Goal: Information Seeking & Learning: Learn about a topic

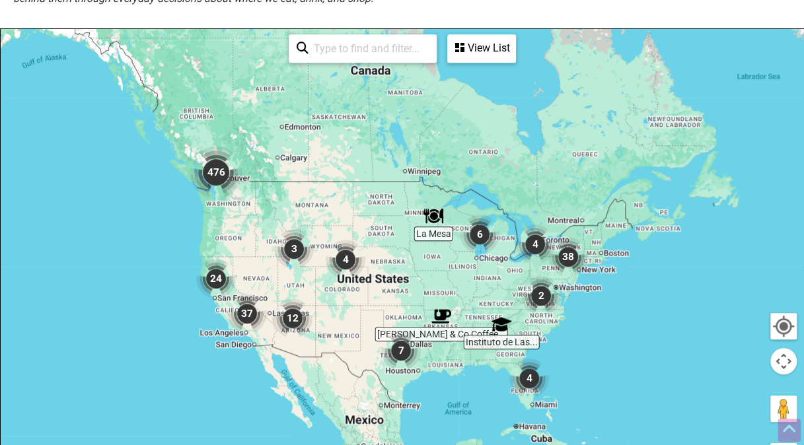
scroll to position [397, 0]
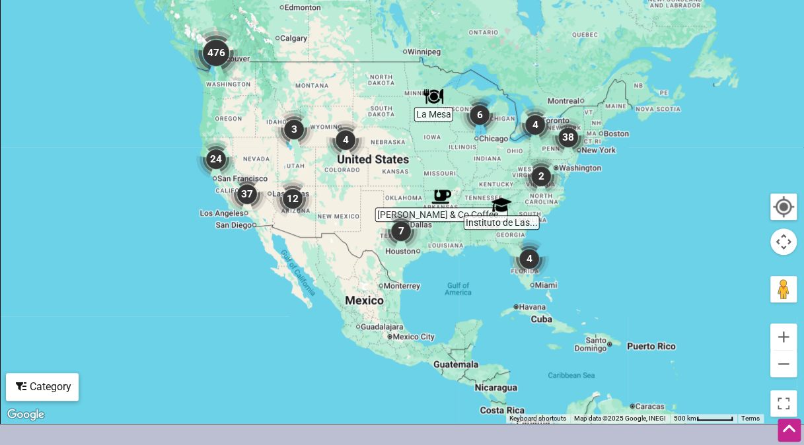
click at [215, 50] on img "476" at bounding box center [216, 52] width 53 height 53
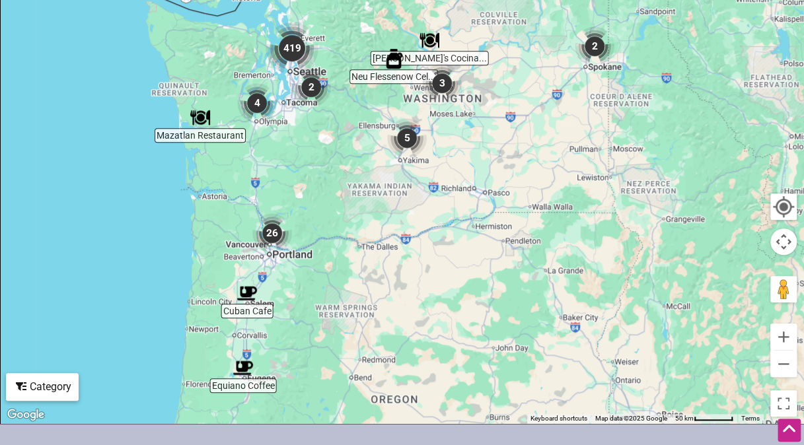
click at [299, 49] on img "419" at bounding box center [292, 48] width 53 height 53
click at [776, 345] on button "Zoom in" at bounding box center [784, 337] width 26 height 26
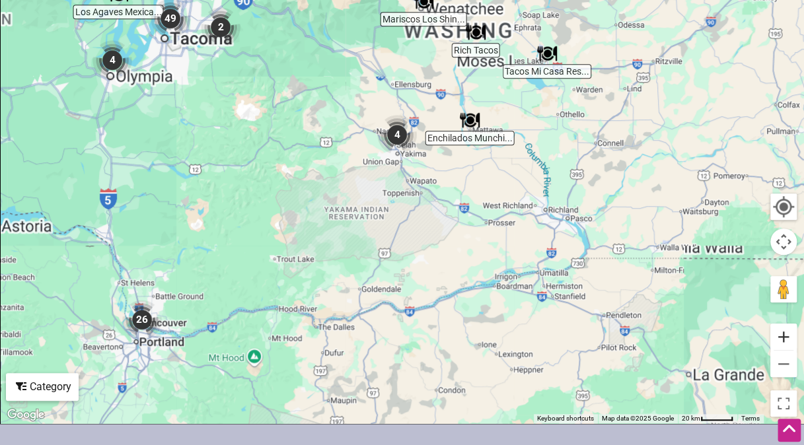
click at [782, 341] on button "Zoom in" at bounding box center [784, 337] width 26 height 26
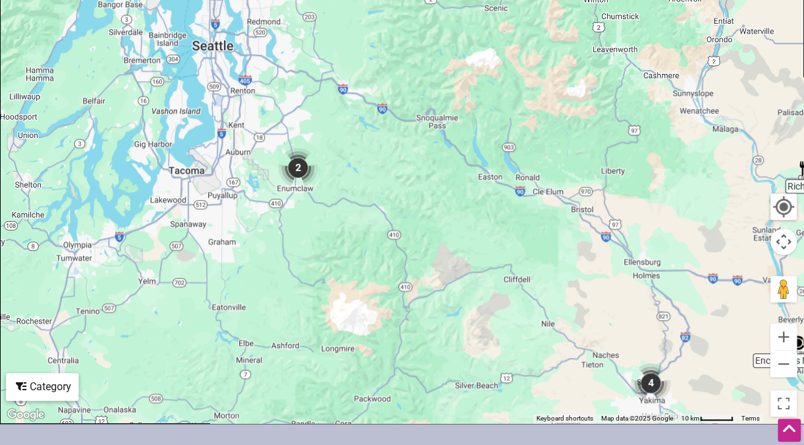
drag, startPoint x: 356, startPoint y: 217, endPoint x: 617, endPoint y: 477, distance: 368.3
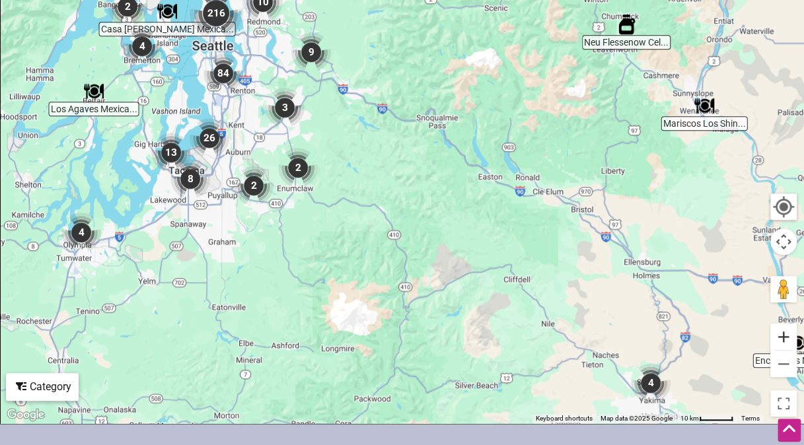
click at [788, 338] on button "Zoom in" at bounding box center [784, 337] width 26 height 26
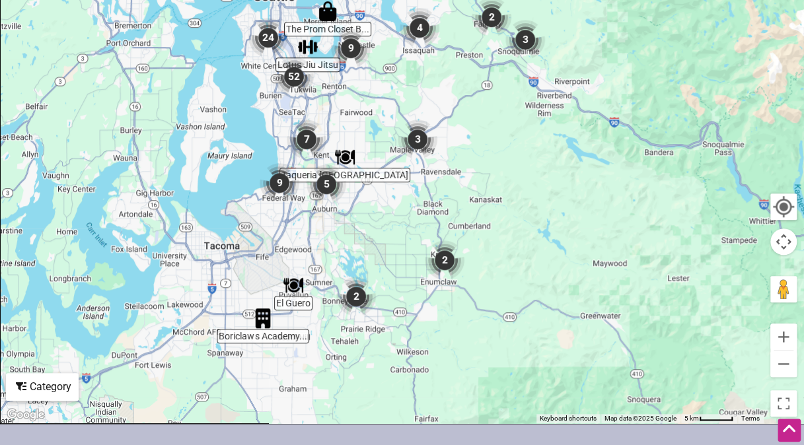
drag, startPoint x: 234, startPoint y: 227, endPoint x: 486, endPoint y: 300, distance: 262.7
click at [486, 300] on div at bounding box center [402, 166] width 803 height 514
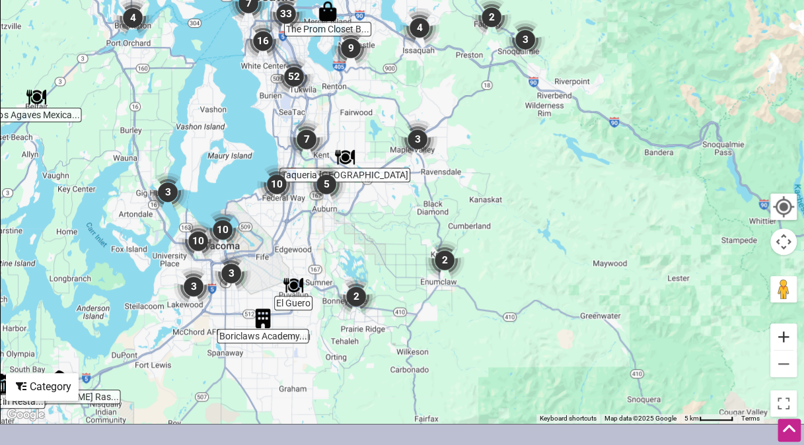
click at [787, 340] on button "Zoom in" at bounding box center [784, 337] width 26 height 26
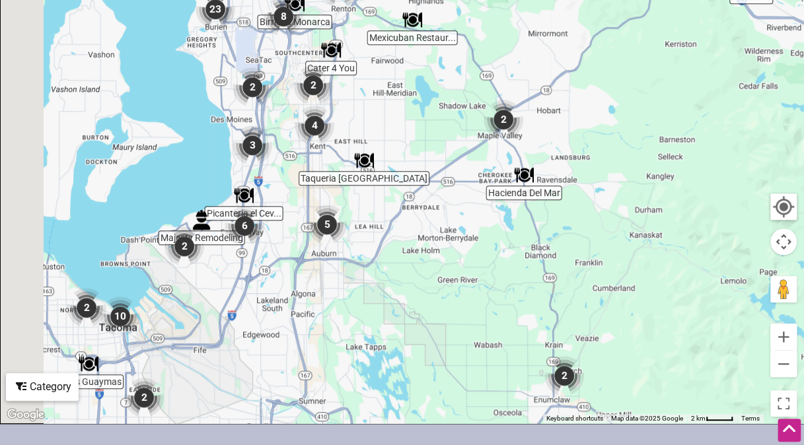
drag, startPoint x: 319, startPoint y: 258, endPoint x: 397, endPoint y: 260, distance: 78.0
click at [397, 260] on div at bounding box center [402, 166] width 803 height 514
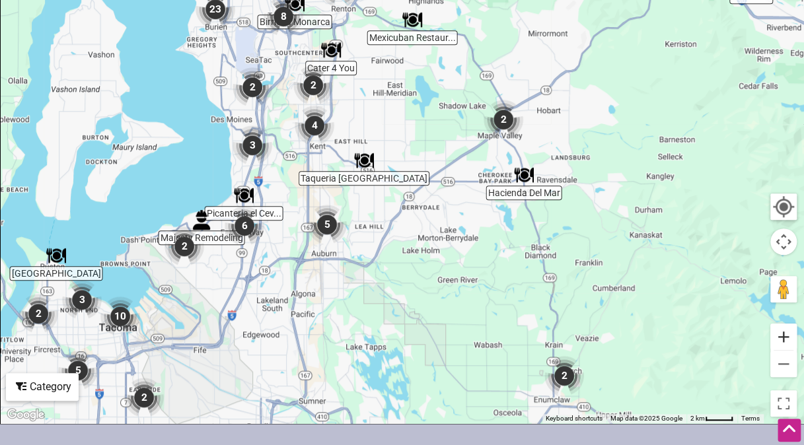
click at [790, 342] on button "Zoom in" at bounding box center [784, 337] width 26 height 26
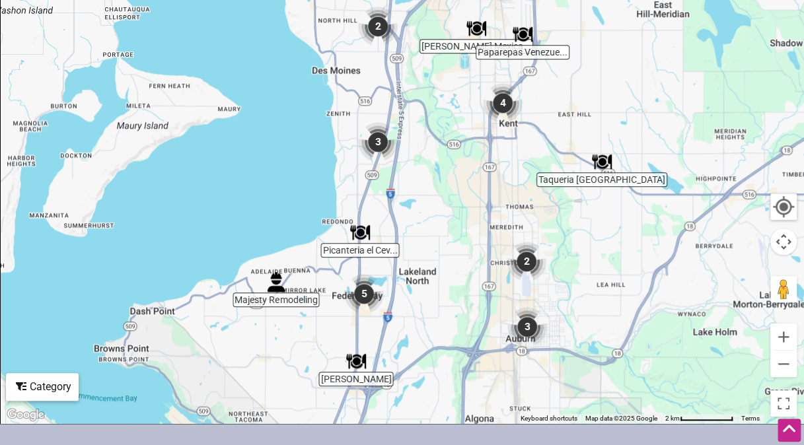
drag, startPoint x: 289, startPoint y: 292, endPoint x: 578, endPoint y: 297, distance: 289.5
click at [563, 290] on div at bounding box center [402, 166] width 803 height 514
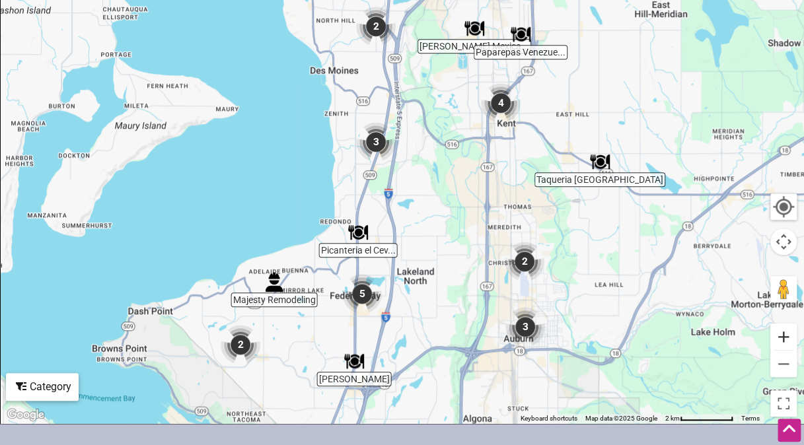
click at [785, 336] on button "Zoom in" at bounding box center [784, 337] width 26 height 26
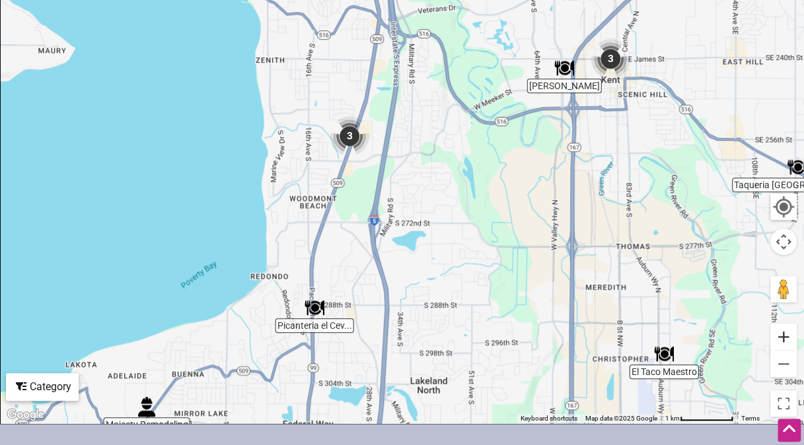
click at [786, 336] on button "Zoom in" at bounding box center [784, 337] width 26 height 26
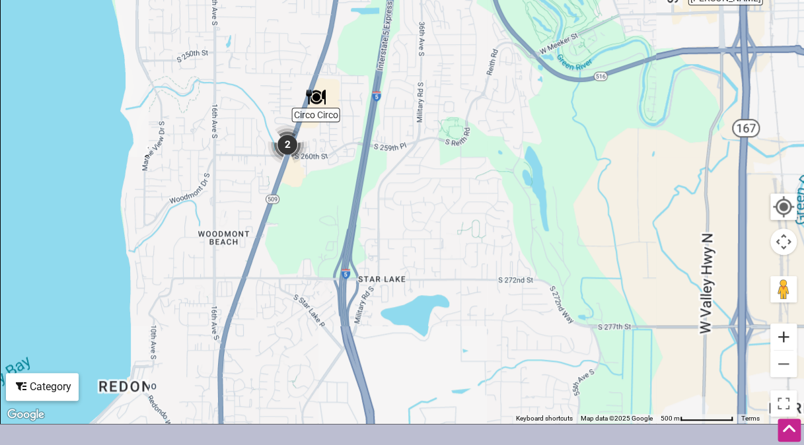
click at [786, 336] on button "Zoom in" at bounding box center [784, 337] width 26 height 26
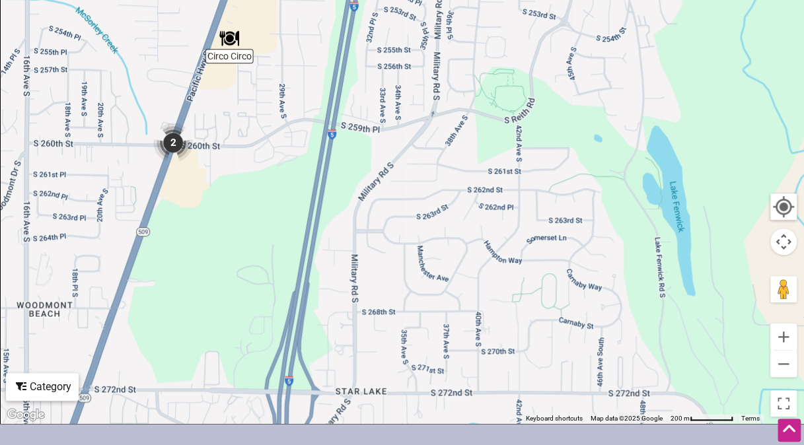
click at [760, 361] on div at bounding box center [402, 166] width 803 height 514
click at [777, 375] on button "Zoom out" at bounding box center [784, 364] width 26 height 26
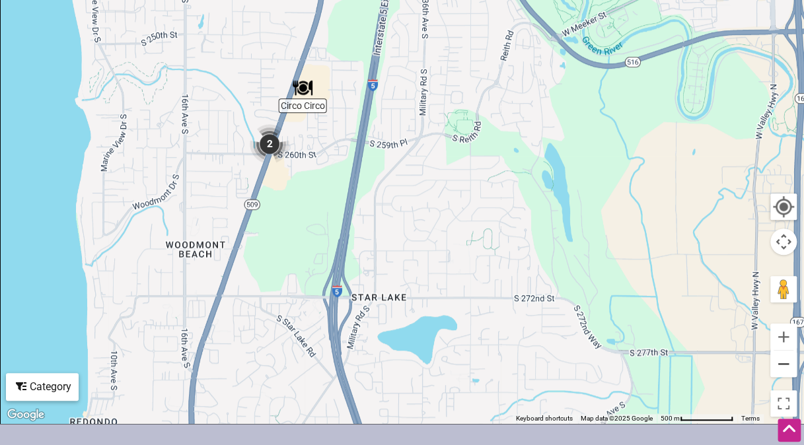
click at [779, 370] on button "Zoom out" at bounding box center [784, 364] width 26 height 26
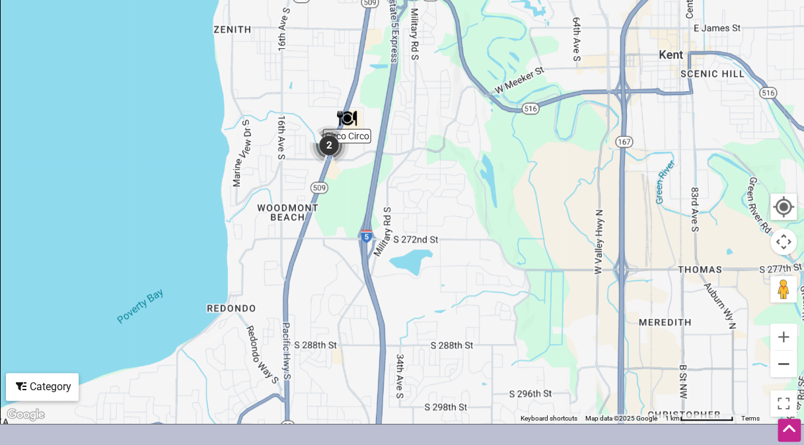
click at [777, 369] on button "Zoom out" at bounding box center [784, 364] width 26 height 26
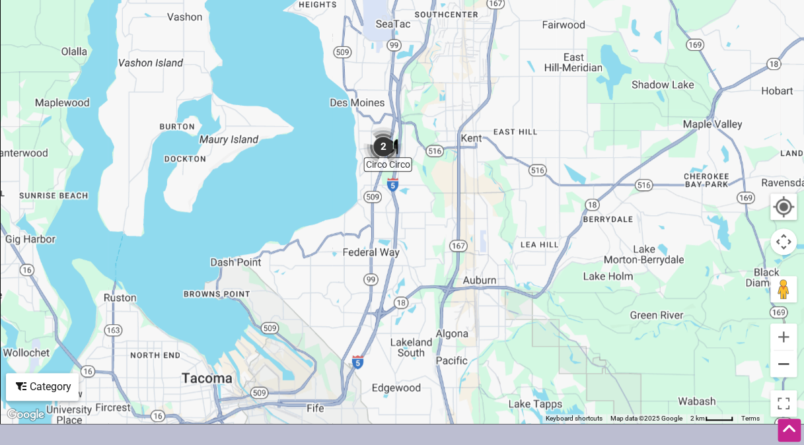
click at [777, 369] on button "Zoom out" at bounding box center [784, 364] width 26 height 26
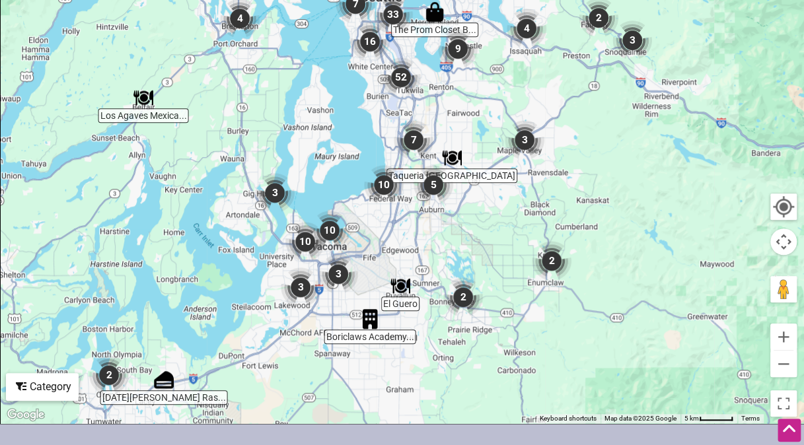
click at [392, 184] on img "10" at bounding box center [384, 185] width 40 height 40
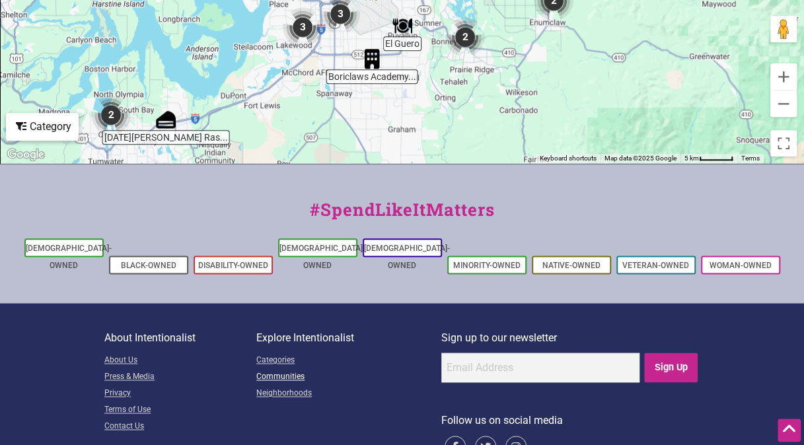
scroll to position [661, 0]
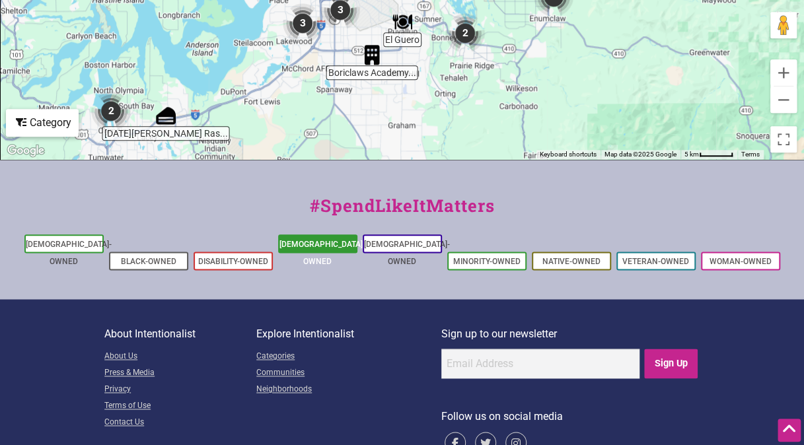
click at [311, 240] on link "[DEMOGRAPHIC_DATA]-Owned" at bounding box center [323, 253] width 86 height 26
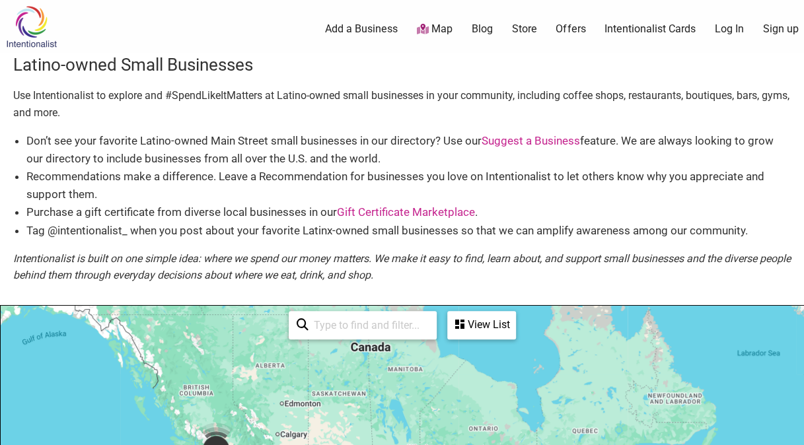
click at [393, 332] on input "search" at bounding box center [369, 326] width 120 height 26
click at [455, 329] on div "View List" at bounding box center [482, 325] width 66 height 25
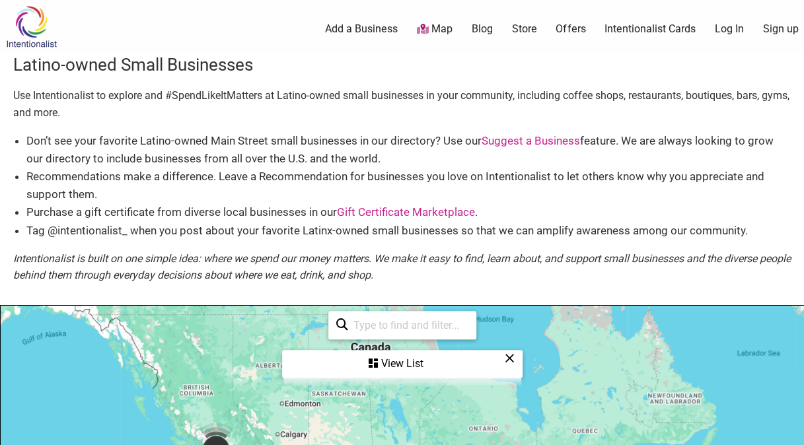
click at [412, 365] on div "View List" at bounding box center [403, 364] width 238 height 25
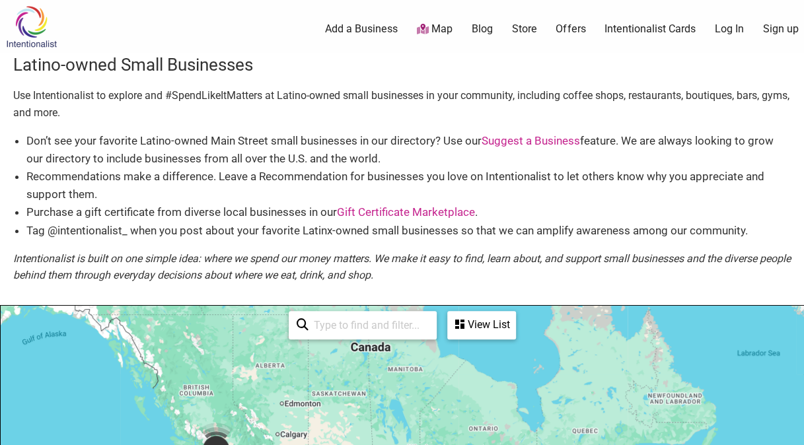
click at [358, 332] on input "search" at bounding box center [369, 326] width 120 height 26
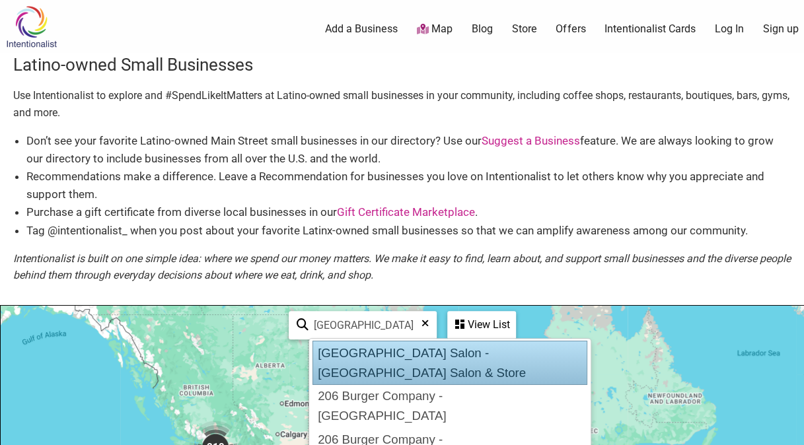
type input "seattle"
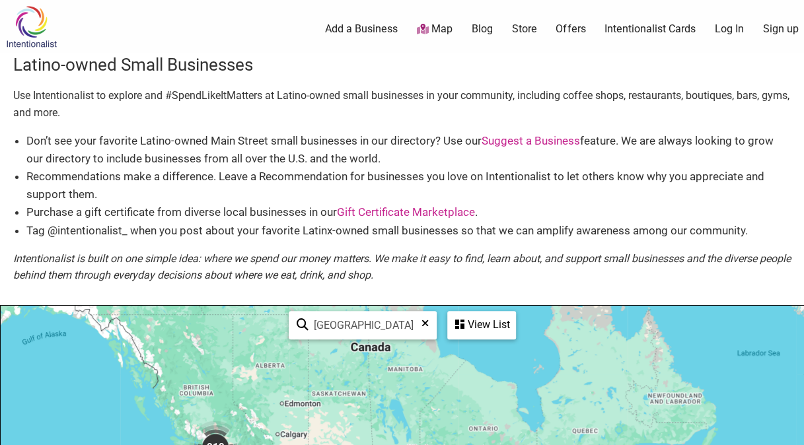
click at [488, 321] on div "View List" at bounding box center [482, 325] width 66 height 25
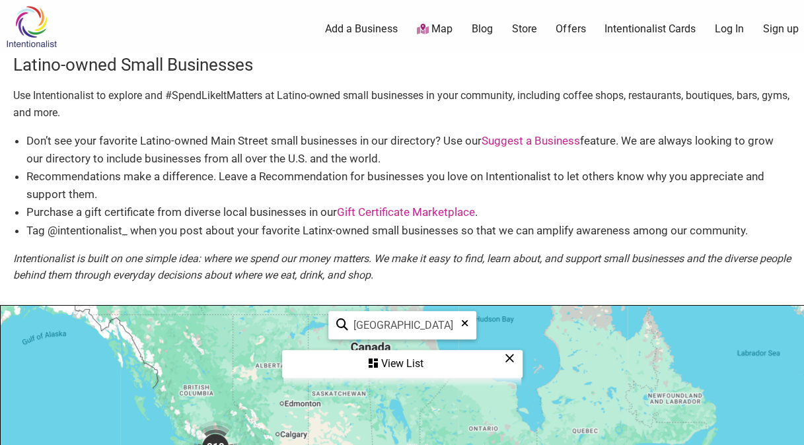
click at [408, 367] on div "View List" at bounding box center [403, 364] width 238 height 25
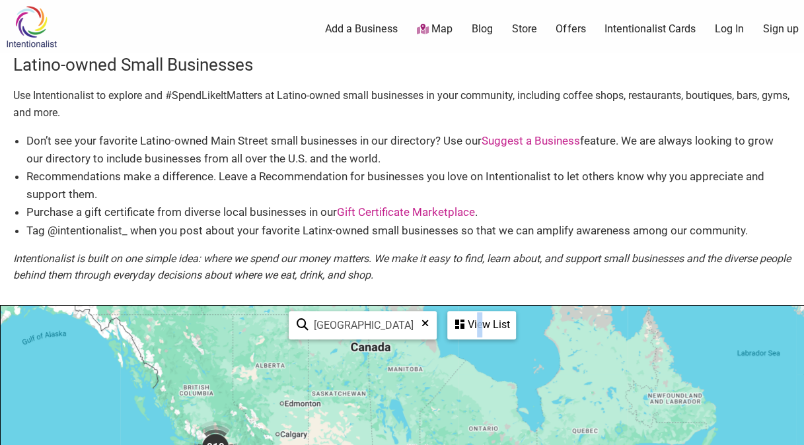
click at [480, 329] on div "View List" at bounding box center [482, 325] width 66 height 25
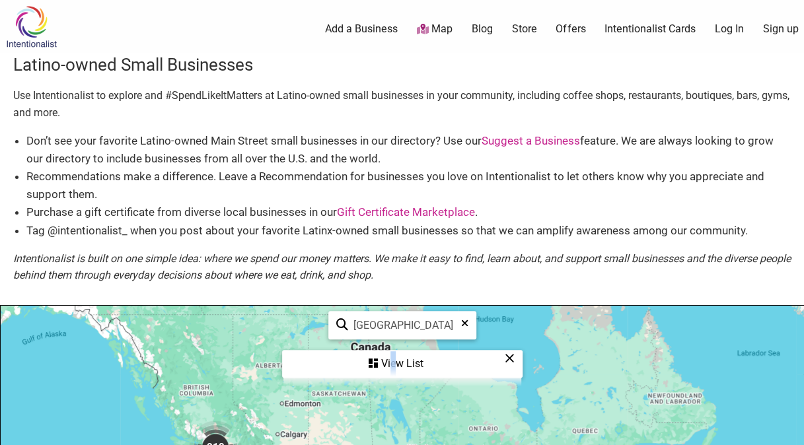
click at [50, 25] on img at bounding box center [31, 26] width 63 height 43
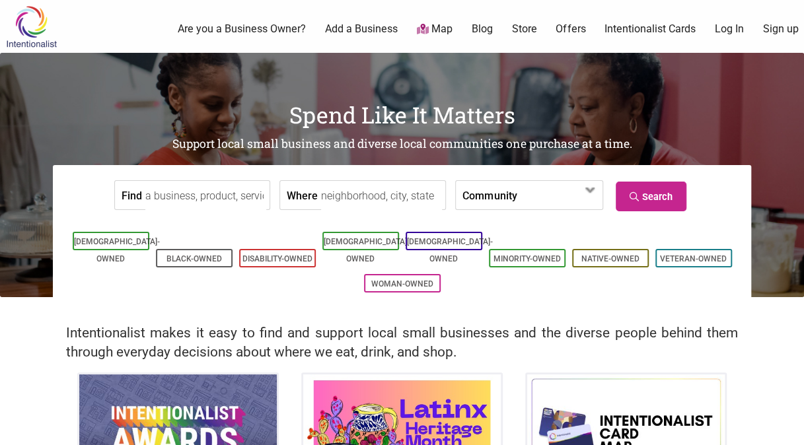
click at [364, 199] on input "Where" at bounding box center [381, 196] width 121 height 30
type input "[GEOGRAPHIC_DATA]"
click at [358, 241] on link "[DEMOGRAPHIC_DATA]-Owned" at bounding box center [367, 250] width 86 height 26
click at [433, 194] on form "Find Where Community [DEMOGRAPHIC_DATA]-Owned Black-Owned Disability-Owned Fami…" at bounding box center [402, 195] width 679 height 40
click at [374, 190] on input "Where" at bounding box center [381, 196] width 121 height 30
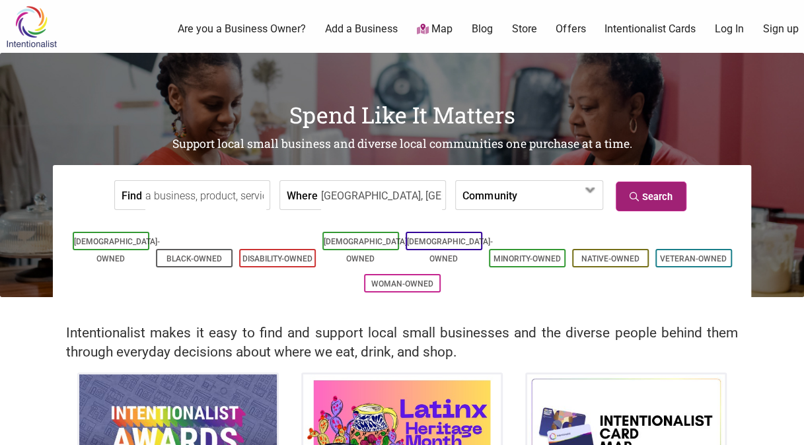
type input "seattle, wa"
click at [658, 191] on link "Search" at bounding box center [651, 197] width 71 height 30
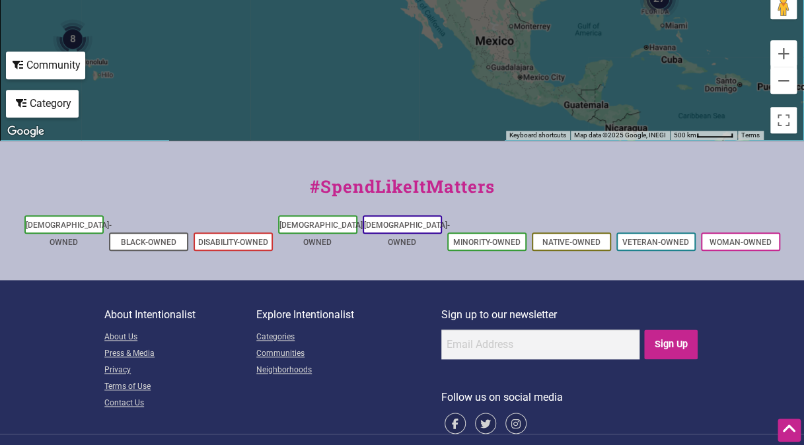
scroll to position [585, 0]
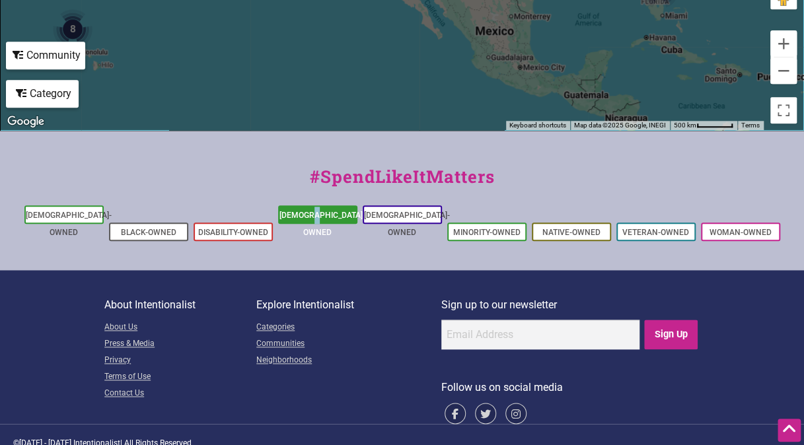
click at [323, 221] on li "[DEMOGRAPHIC_DATA]-Owned" at bounding box center [317, 215] width 79 height 19
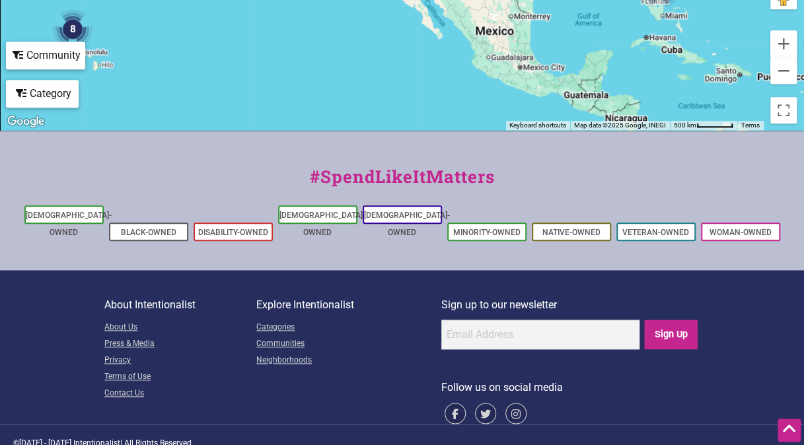
click at [35, 59] on div "Community" at bounding box center [45, 55] width 77 height 25
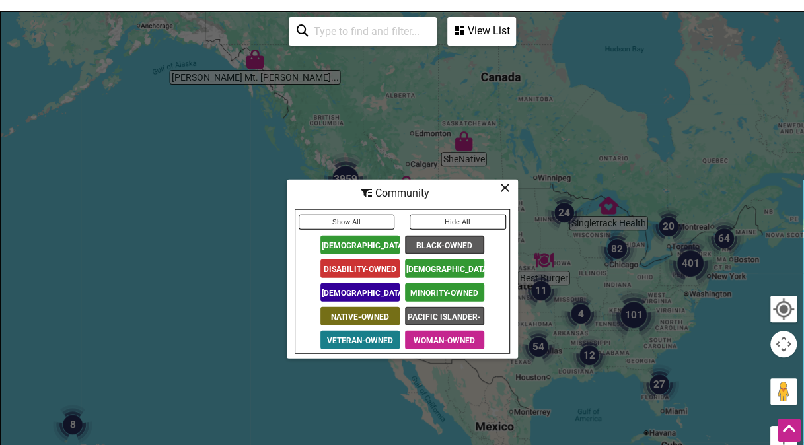
scroll to position [188, 0]
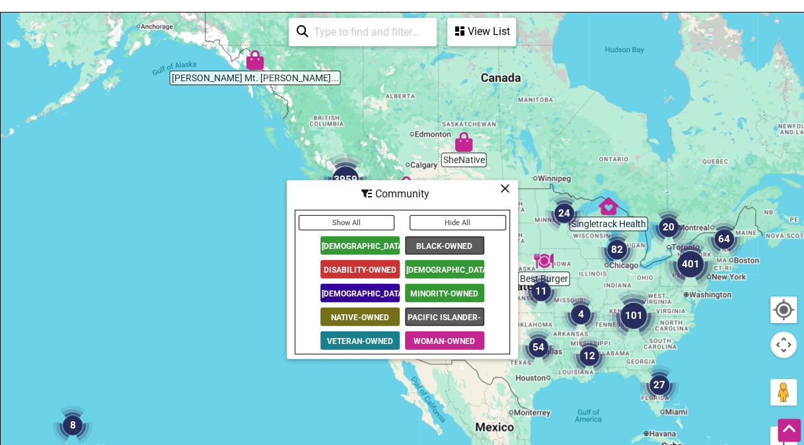
click at [446, 270] on span "[DEMOGRAPHIC_DATA]-Owned" at bounding box center [444, 269] width 79 height 19
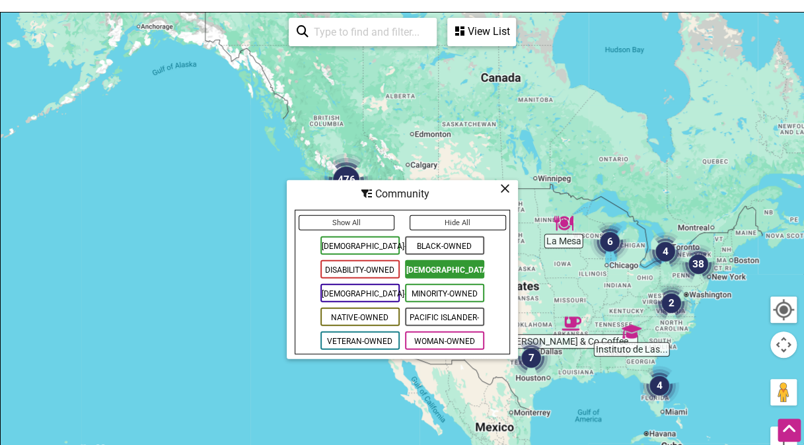
click at [486, 34] on div "View List" at bounding box center [482, 31] width 66 height 25
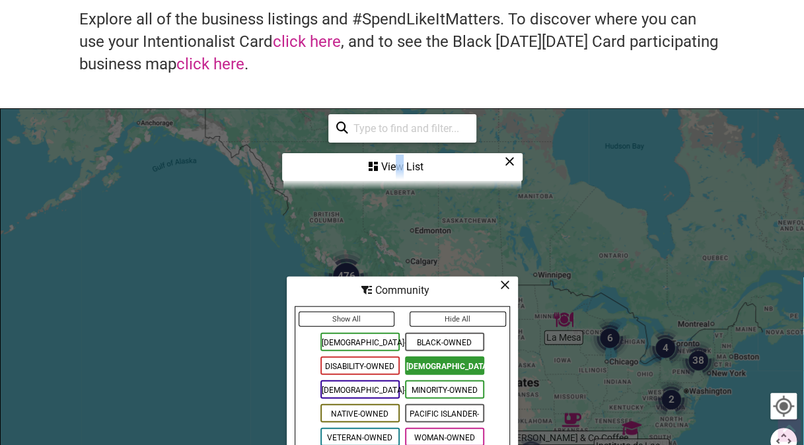
scroll to position [0, 0]
